Goal: Navigation & Orientation: Find specific page/section

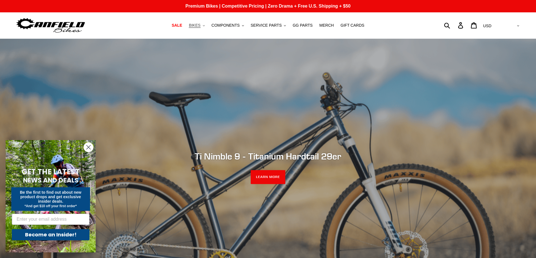
click at [206, 25] on button "BIKES .cls-1{fill:#231f20}" at bounding box center [196, 26] width 21 height 8
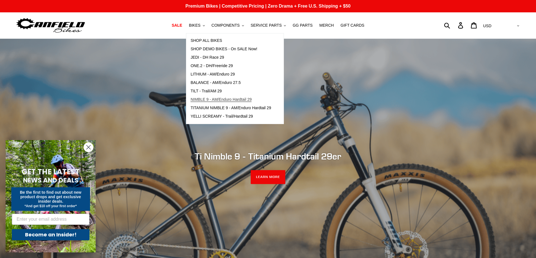
click at [243, 100] on span "NIMBLE 9 - AM/Enduro Hardtail 29" at bounding box center [220, 99] width 61 height 5
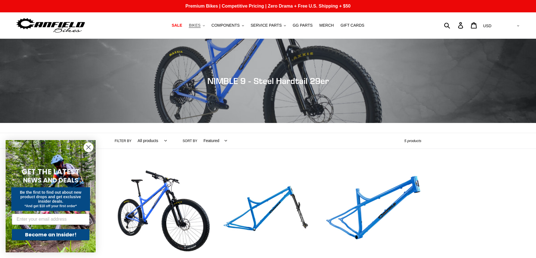
click at [205, 26] on icon "button" at bounding box center [204, 25] width 2 height 1
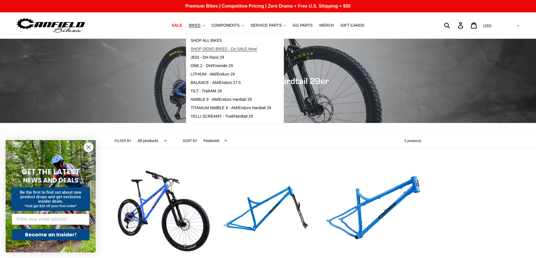
click at [216, 50] on span "SHOP DEMO BIKES - On SALE Now!" at bounding box center [223, 49] width 67 height 5
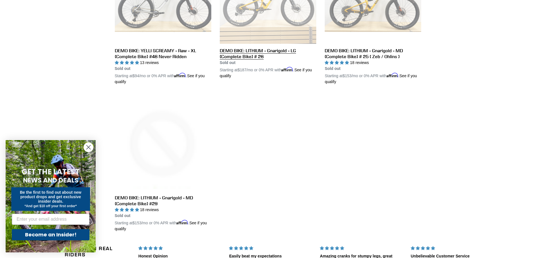
scroll to position [956, 0]
